Goal: Task Accomplishment & Management: Use online tool/utility

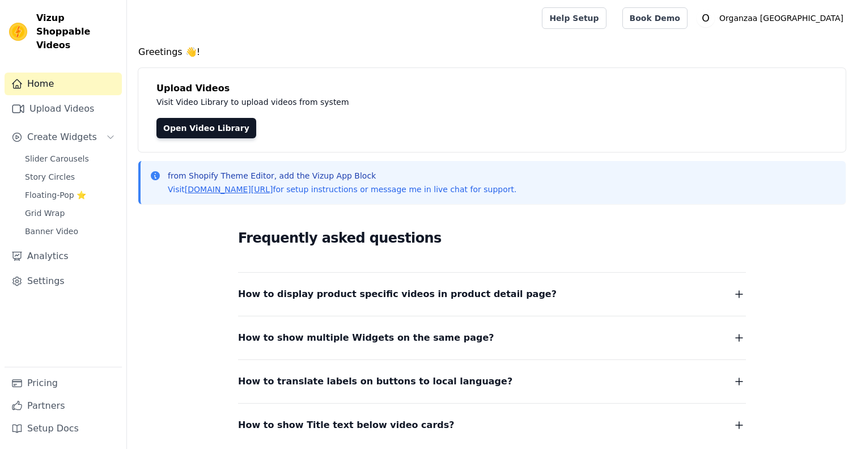
click at [232, 138] on div "Upload Videos Visit Video Library to upload videos from system Open Video Libra…" at bounding box center [492, 110] width 708 height 84
click at [231, 128] on link "Open Video Library" at bounding box center [206, 128] width 100 height 20
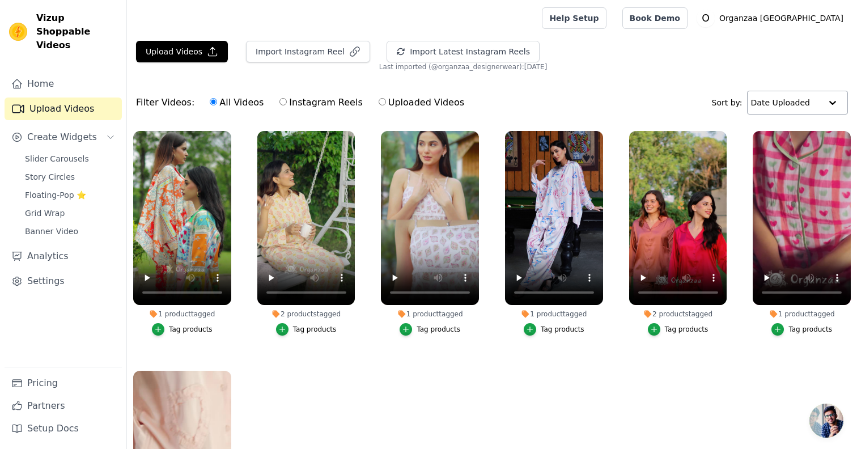
click at [812, 107] on input "text" at bounding box center [786, 102] width 70 height 23
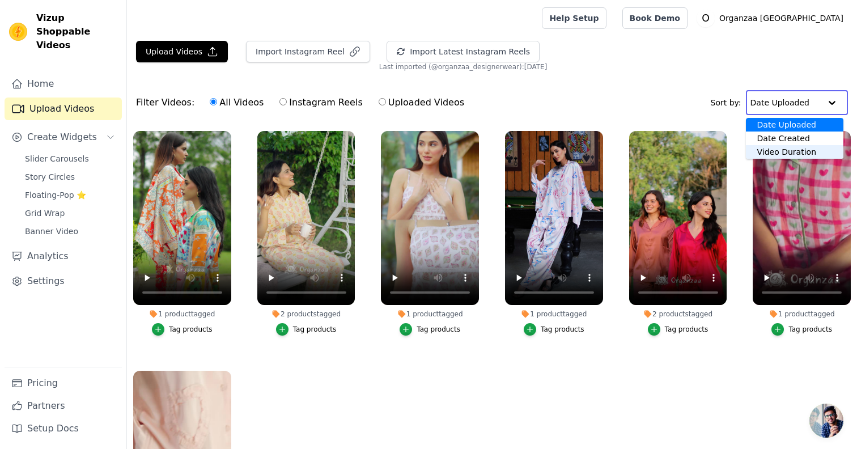
click at [804, 154] on div "Video Duration" at bounding box center [795, 152] width 98 height 14
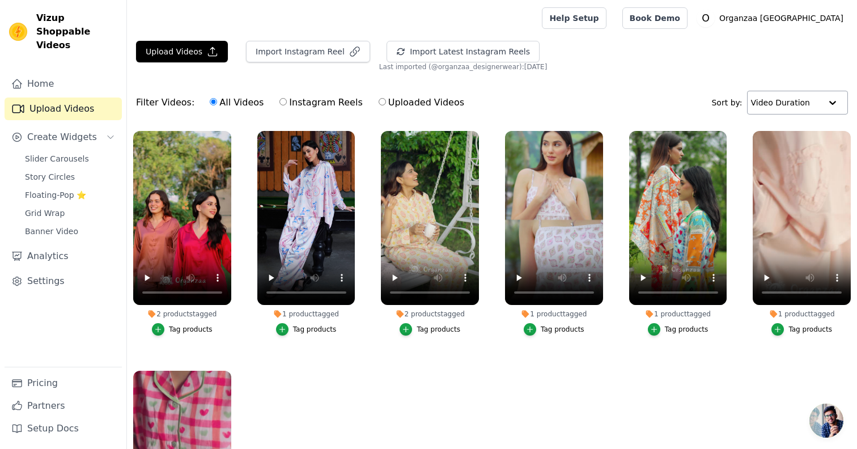
click at [798, 105] on input "text" at bounding box center [786, 102] width 70 height 23
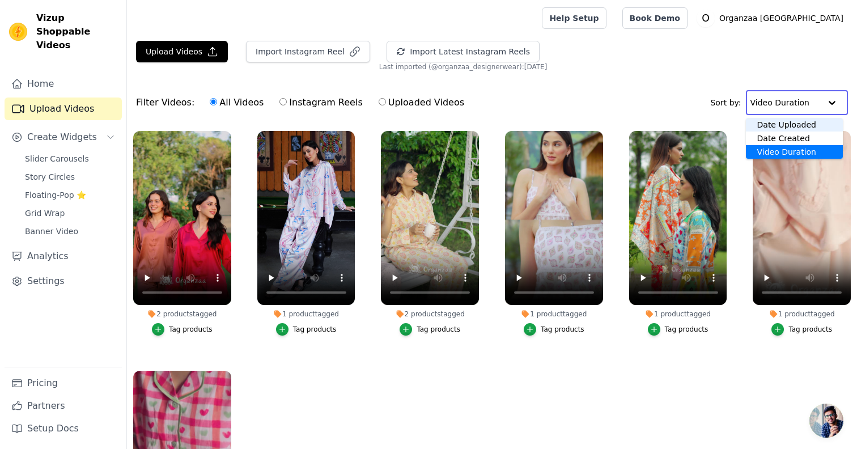
click at [789, 129] on div "Date Uploaded" at bounding box center [795, 125] width 98 height 14
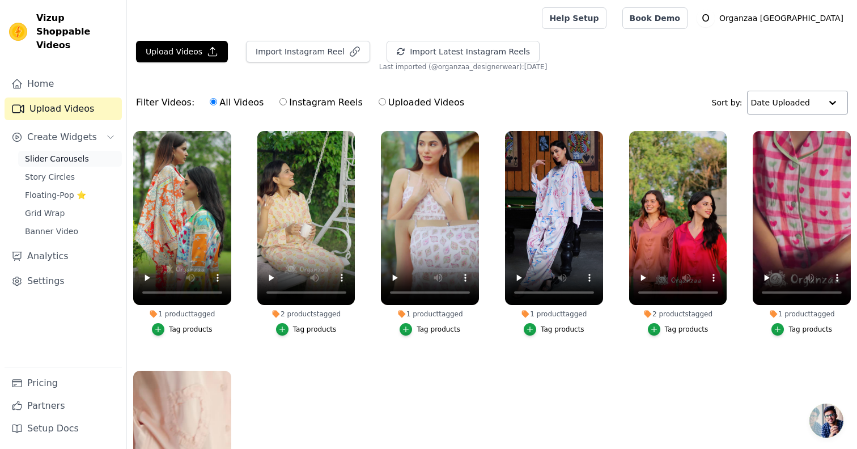
click at [54, 151] on link "Slider Carousels" at bounding box center [70, 159] width 104 height 16
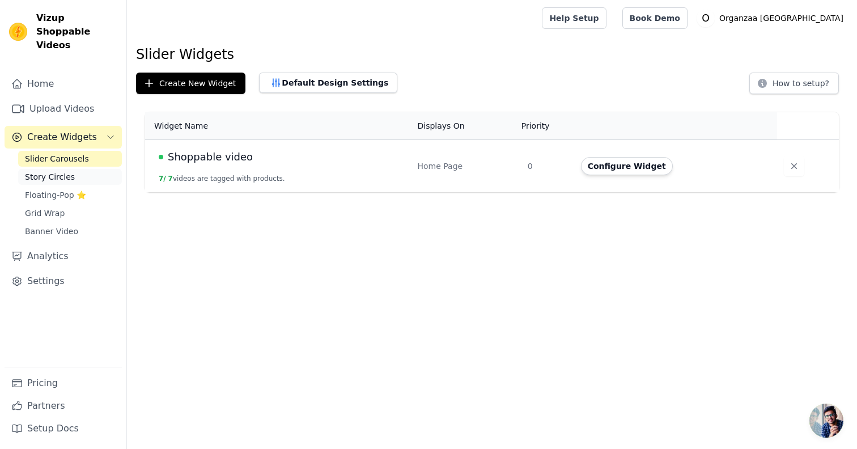
click at [75, 169] on link "Story Circles" at bounding box center [70, 177] width 104 height 16
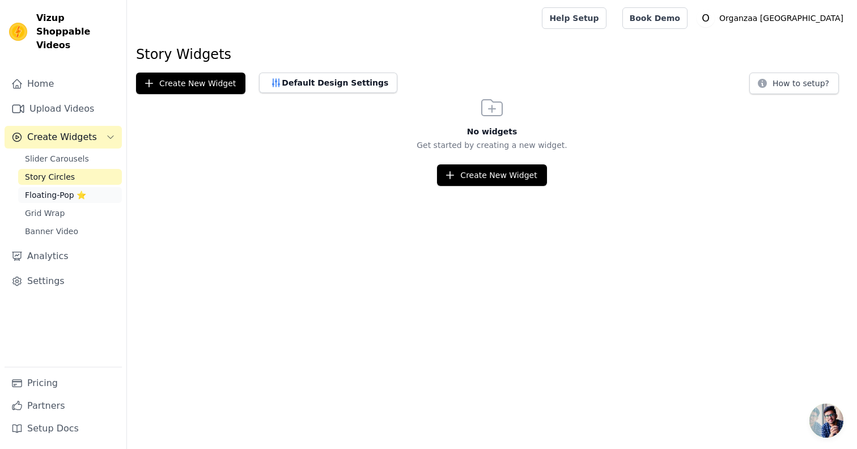
click at [72, 189] on span "Floating-Pop ⭐" at bounding box center [55, 194] width 61 height 11
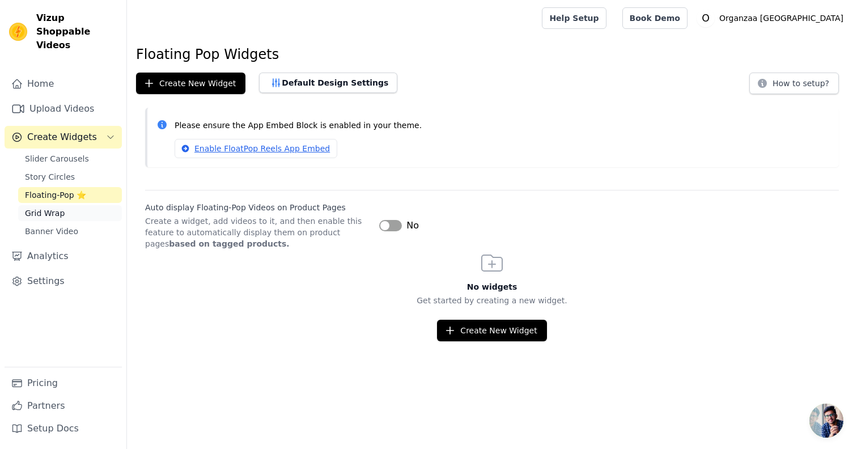
click at [68, 205] on link "Grid Wrap" at bounding box center [70, 213] width 104 height 16
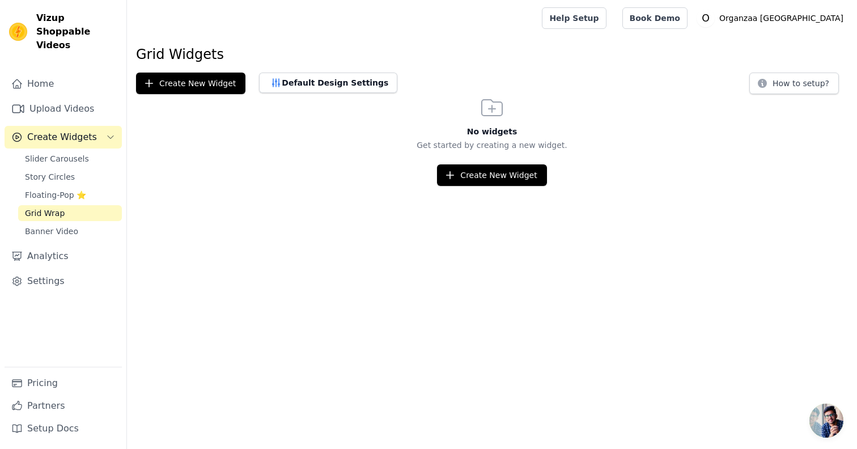
click at [65, 226] on div "Home Upload Videos Create Widgets Slider Carousels Story Circles Floating-Pop ⭐…" at bounding box center [63, 220] width 117 height 294
click at [68, 226] on span "Banner Video" at bounding box center [51, 231] width 53 height 11
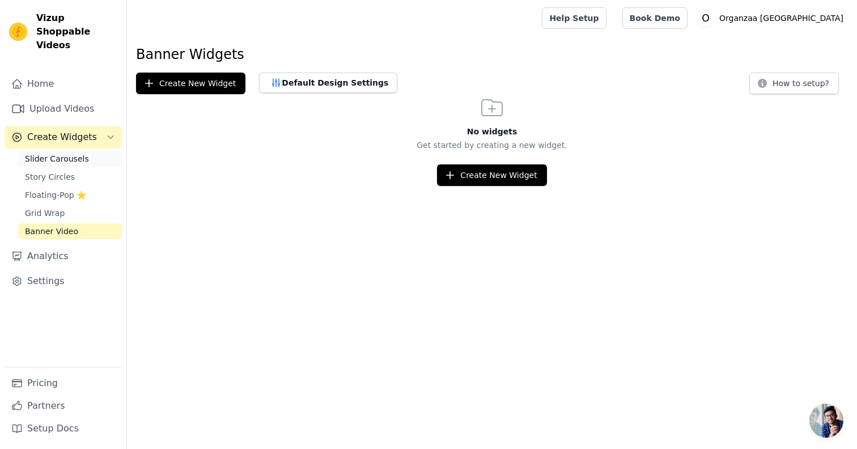
click at [53, 153] on span "Slider Carousels" at bounding box center [57, 158] width 64 height 11
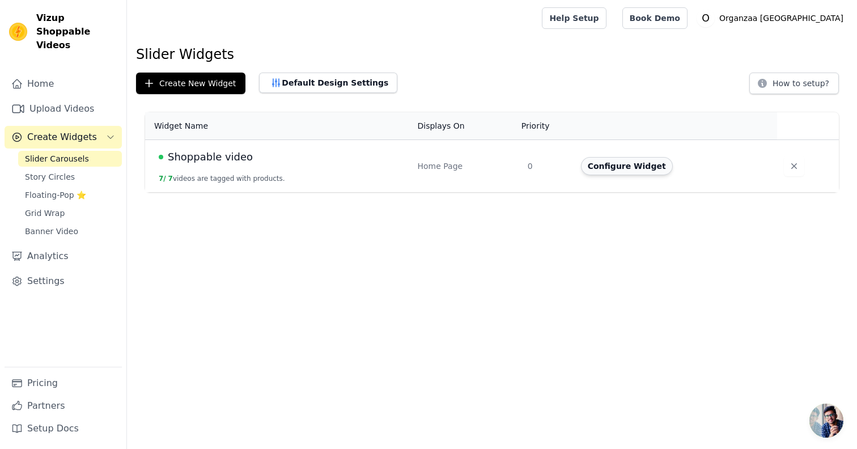
click at [616, 162] on button "Configure Widget" at bounding box center [627, 166] width 92 height 18
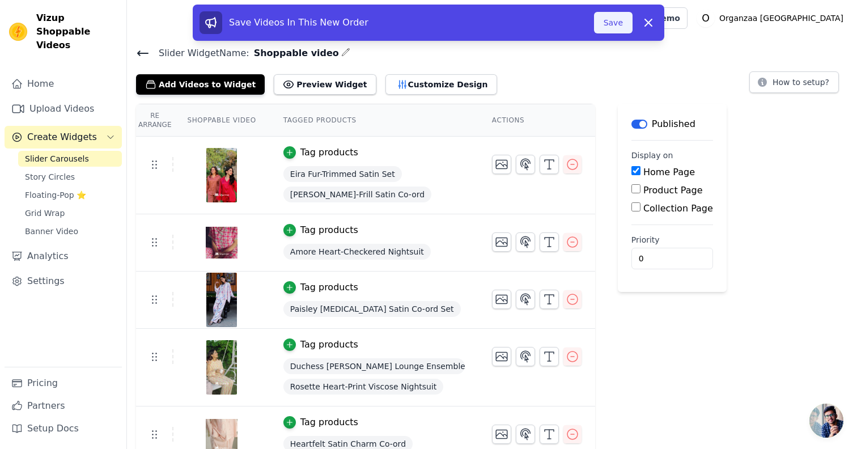
click at [619, 27] on button "Save" at bounding box center [613, 23] width 39 height 22
